Goal: Transaction & Acquisition: Purchase product/service

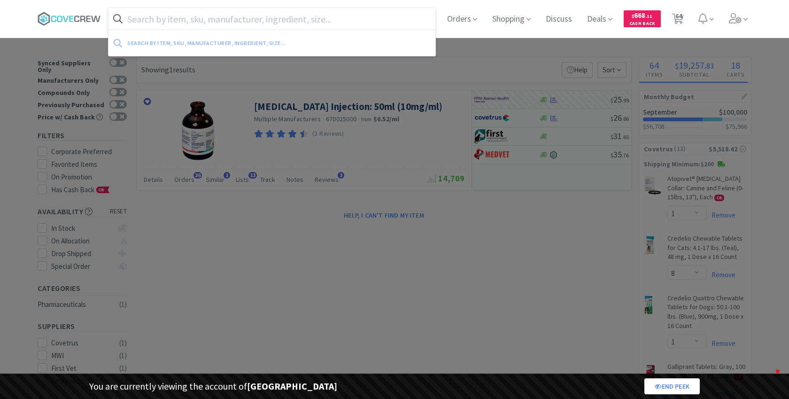
select select "1"
select select "8"
select select "1"
select select "2"
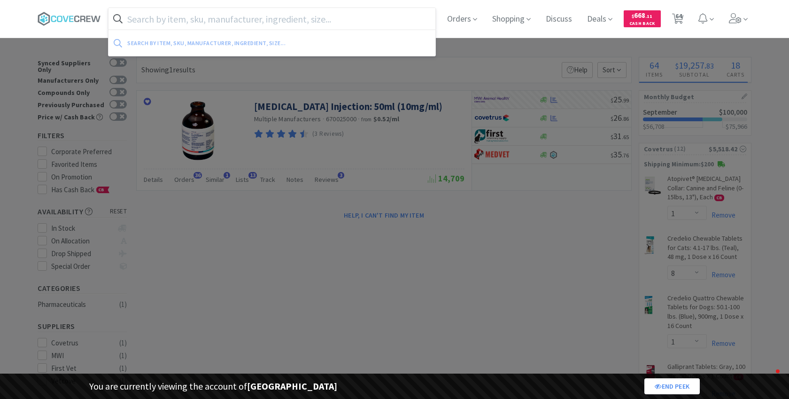
select select "1"
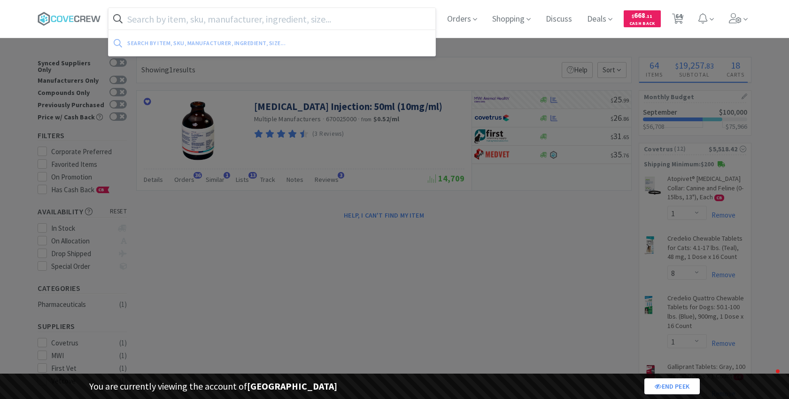
select select "1"
select select "3"
select select "1"
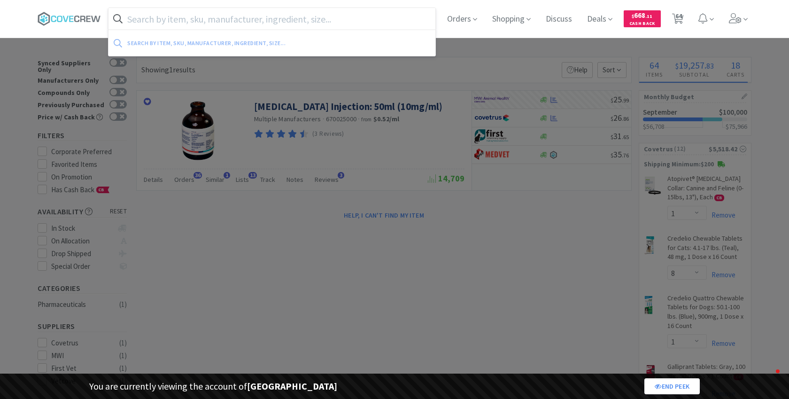
select select "1"
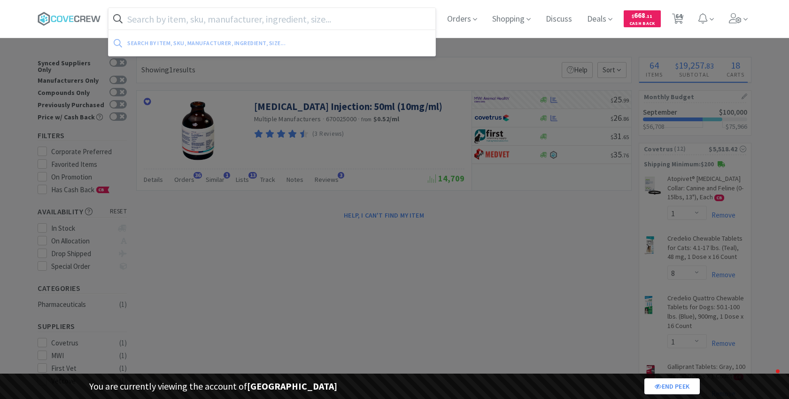
select select "1"
select select "2"
select select "1"
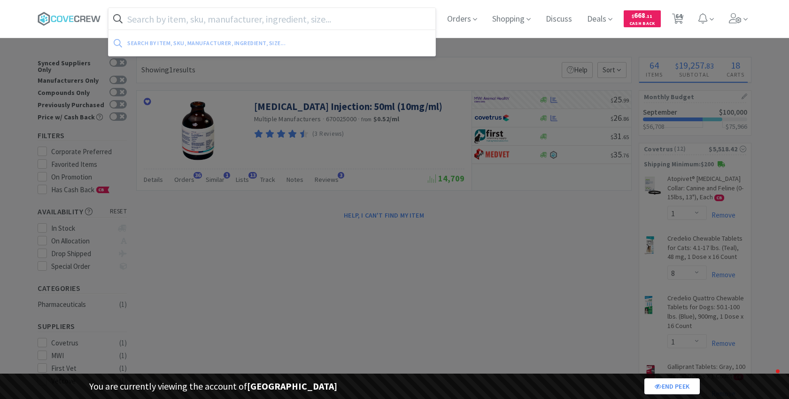
select select "1"
select select "5"
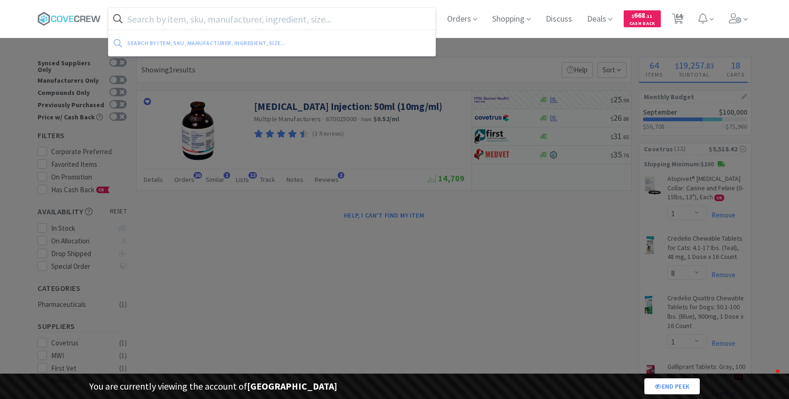
select select "2"
select select "1"
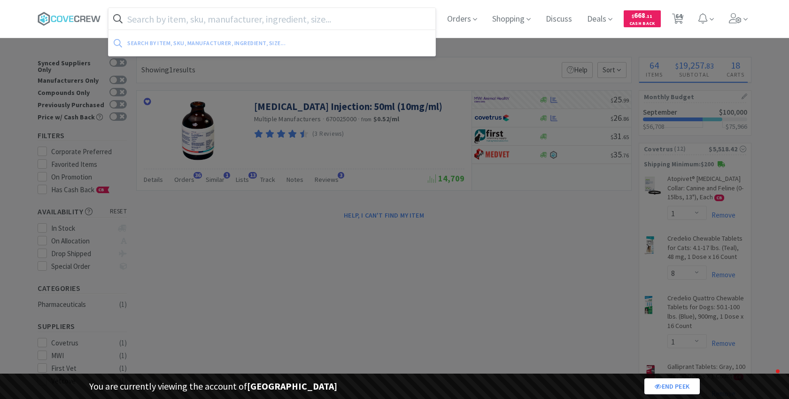
select select "1"
select select "2"
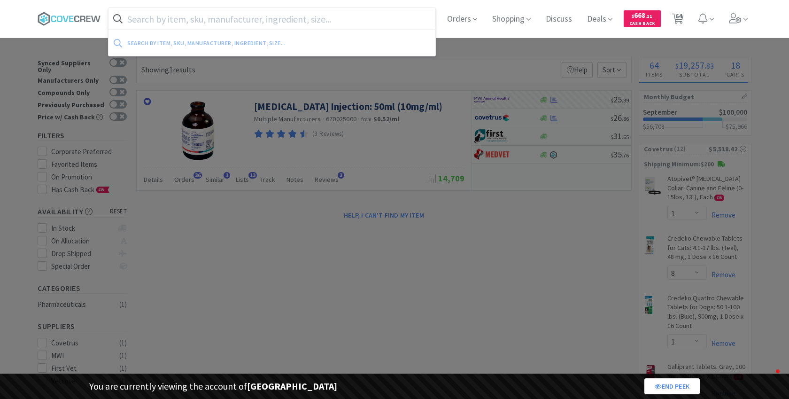
select select "2"
select select "4"
select select "3"
select select "1"
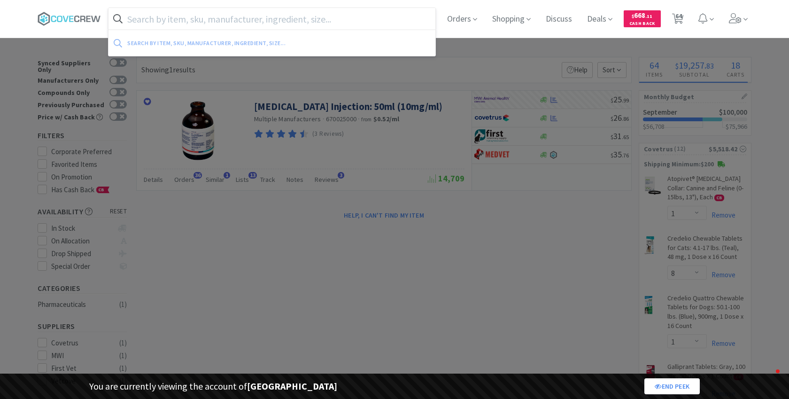
select select "1"
select select "3"
select select "2"
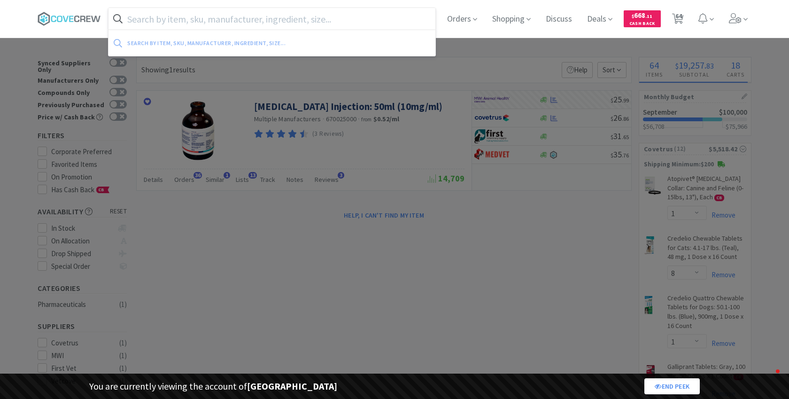
select select "2"
select select "1"
select select "2"
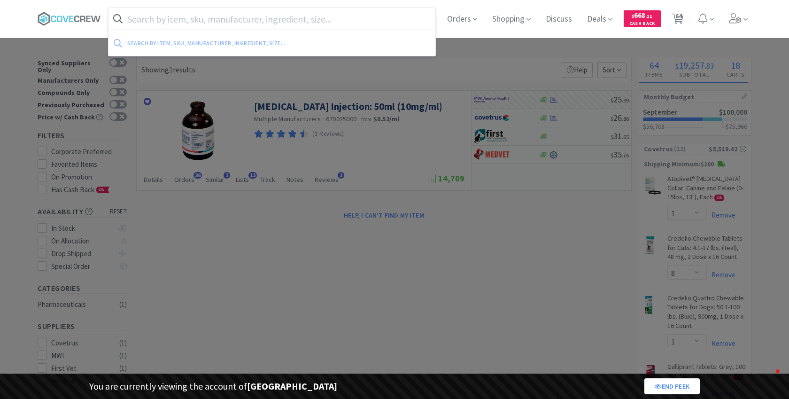
select select "25"
select select "1"
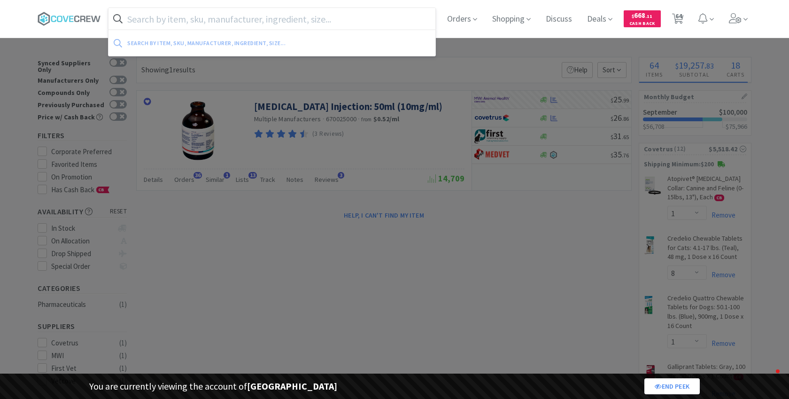
select select "5"
select select "2"
click at [222, 22] on input "text" at bounding box center [271, 19] width 327 height 22
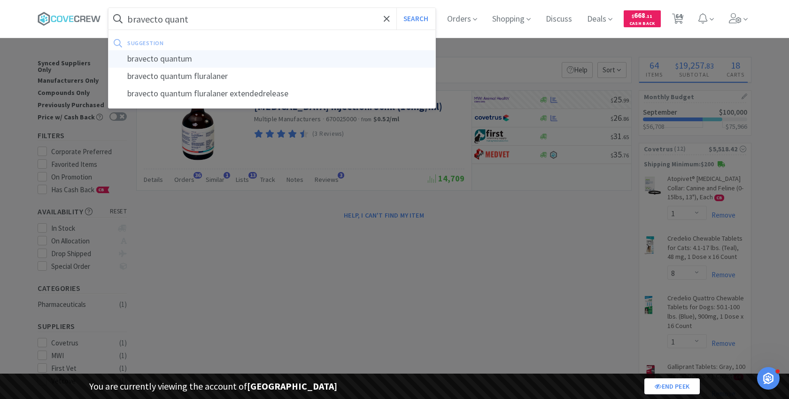
click at [220, 61] on div "bravecto quantum" at bounding box center [271, 58] width 327 height 17
type input "bravecto quantum"
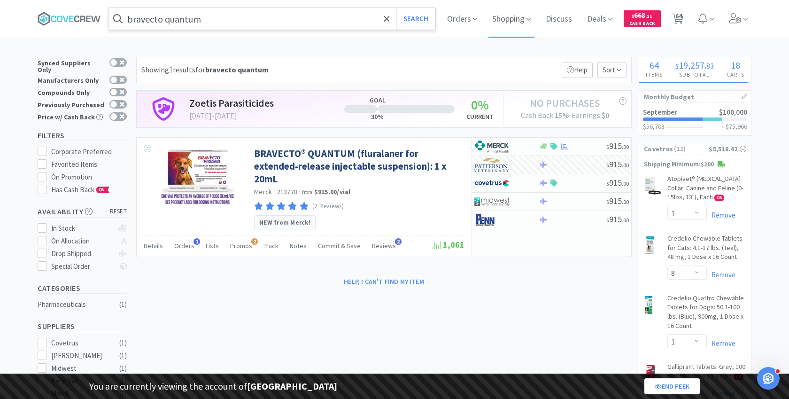
select select "1"
